Goal: Book appointment/travel/reservation

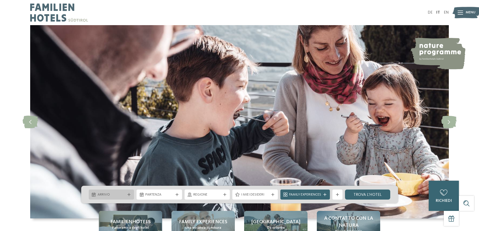
click at [123, 193] on span "Arrivo" at bounding box center [112, 194] width 28 height 5
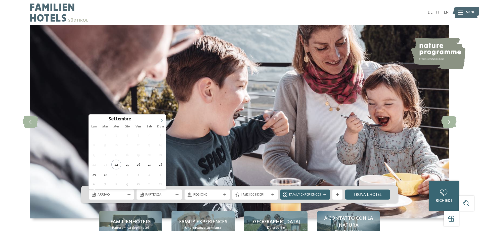
click at [162, 119] on icon at bounding box center [162, 121] width 4 height 4
type input "****"
click at [162, 119] on icon at bounding box center [162, 121] width 4 height 4
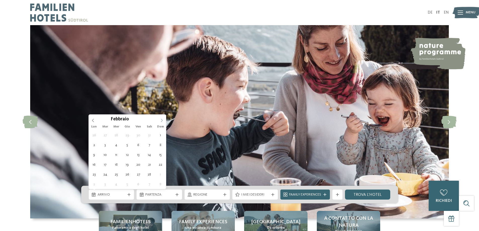
click at [162, 119] on icon at bounding box center [162, 121] width 4 height 4
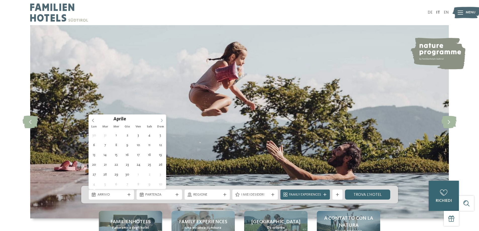
click at [162, 119] on icon at bounding box center [162, 121] width 4 height 4
type div "[DATE]"
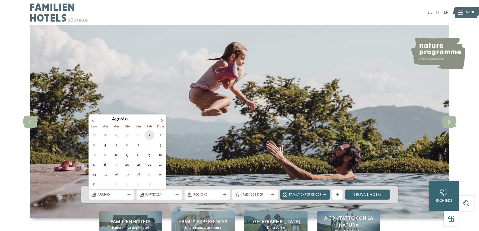
type input "****"
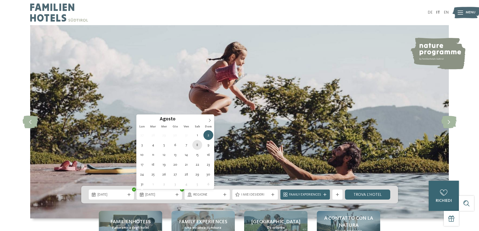
type div "[DATE]"
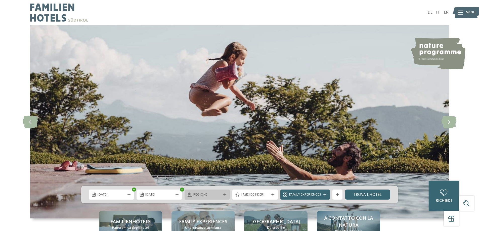
click at [211, 197] on span "Regione" at bounding box center [207, 194] width 28 height 5
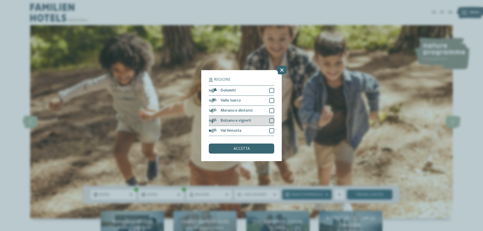
click at [272, 120] on div at bounding box center [271, 120] width 5 height 5
click at [272, 111] on div at bounding box center [271, 110] width 5 height 5
click at [270, 100] on div at bounding box center [271, 100] width 5 height 5
click at [271, 88] on div at bounding box center [271, 90] width 5 height 5
click at [242, 149] on span "accetta" at bounding box center [241, 149] width 16 height 4
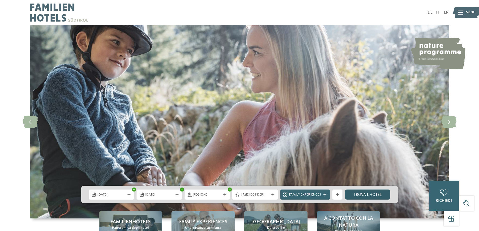
click at [376, 193] on link "trova l’hotel" at bounding box center [368, 195] width 46 height 10
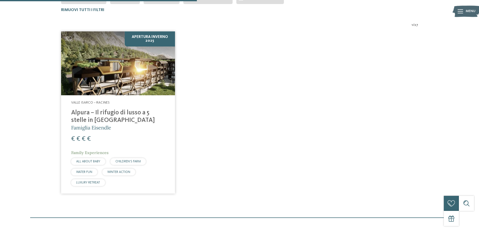
scroll to position [190, 0]
